Goal: Navigation & Orientation: Find specific page/section

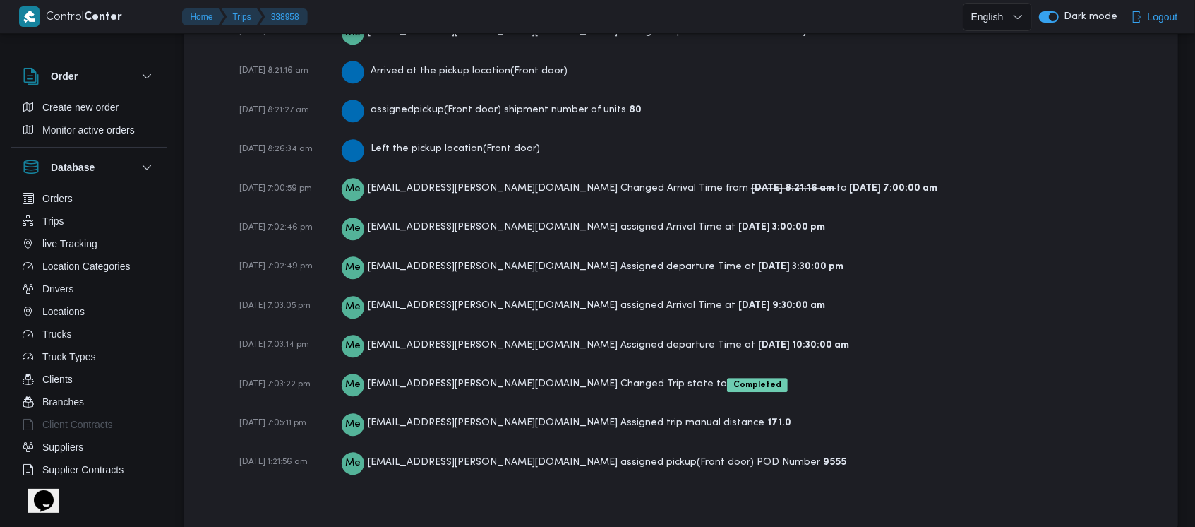
scroll to position [2649, 0]
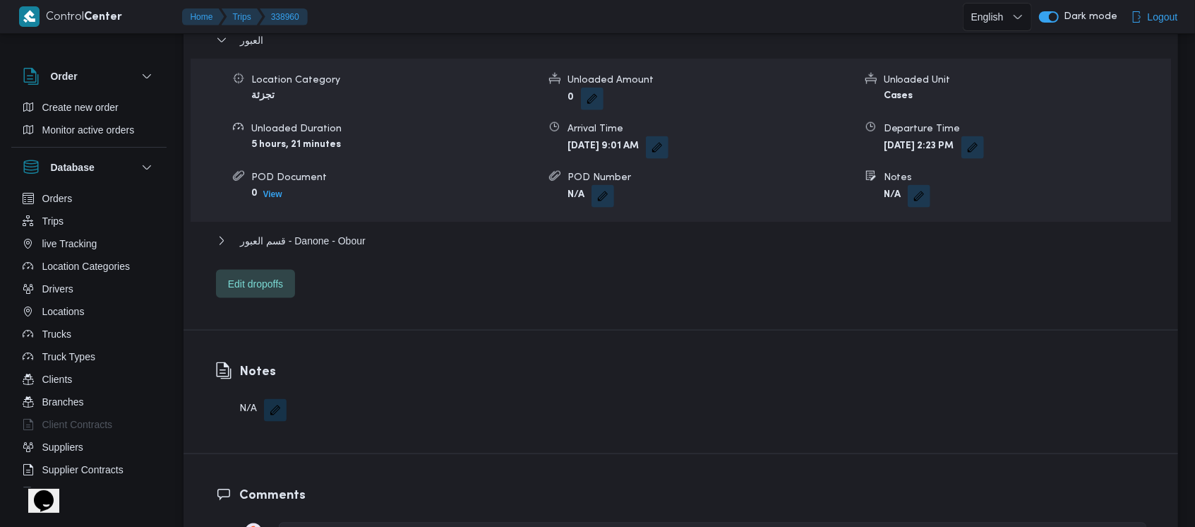
scroll to position [2112, 0]
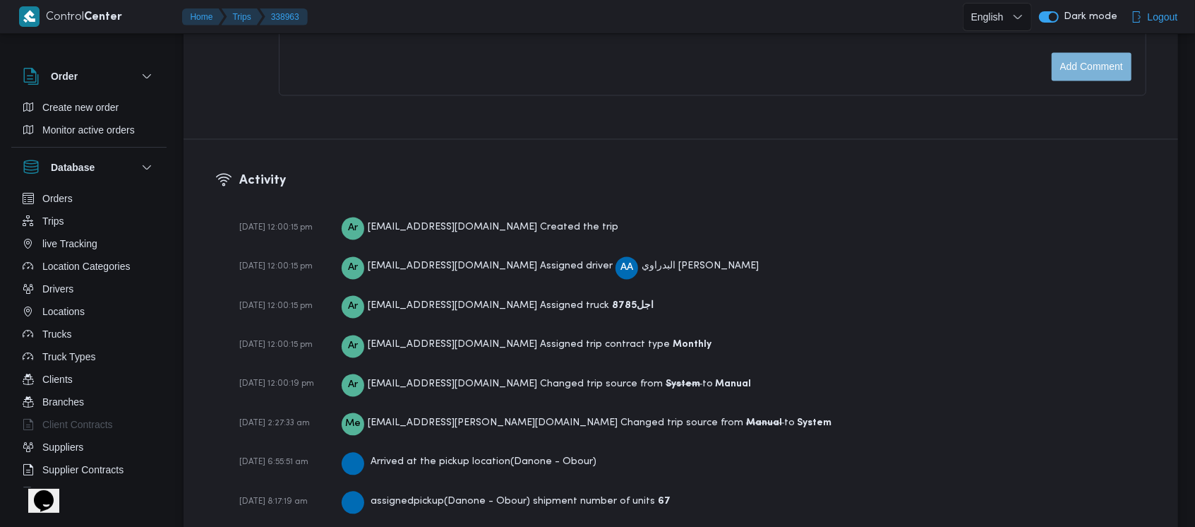
scroll to position [2112, 0]
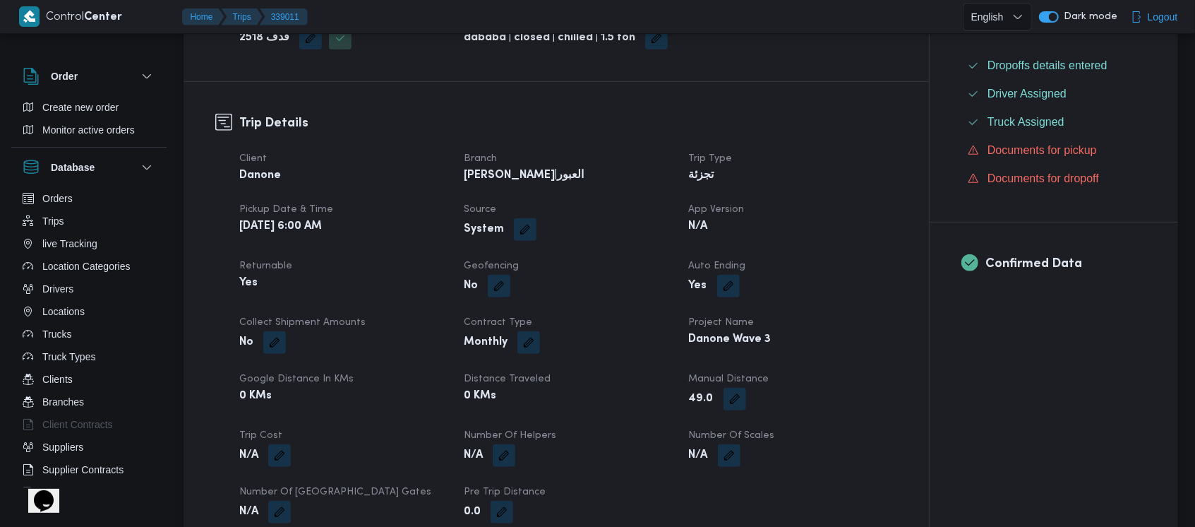
scroll to position [316, 0]
